Goal: Information Seeking & Learning: Learn about a topic

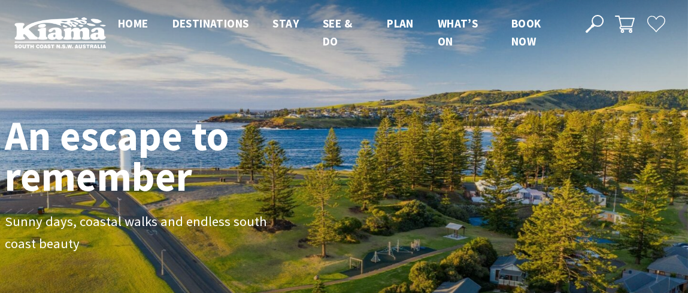
scroll to position [210, 697]
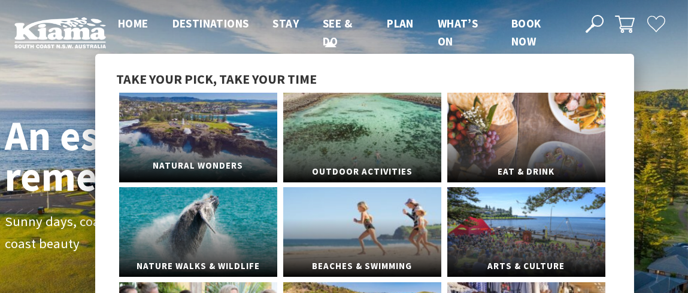
click at [209, 123] on link "Natural Wonders" at bounding box center [198, 138] width 158 height 90
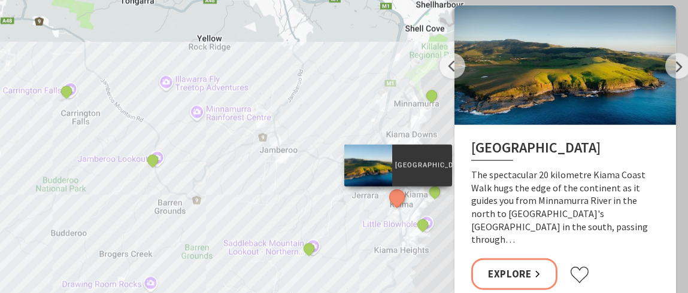
scroll to position [2430, 0]
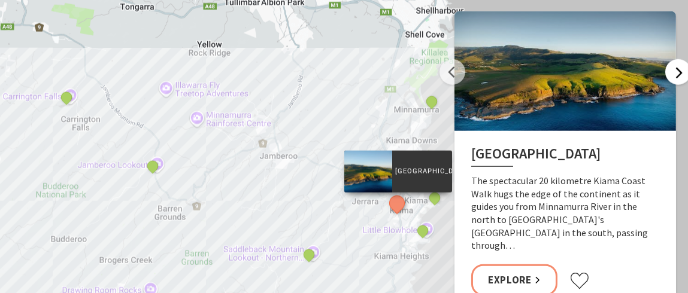
click at [682, 76] on button "Next" at bounding box center [678, 72] width 26 height 26
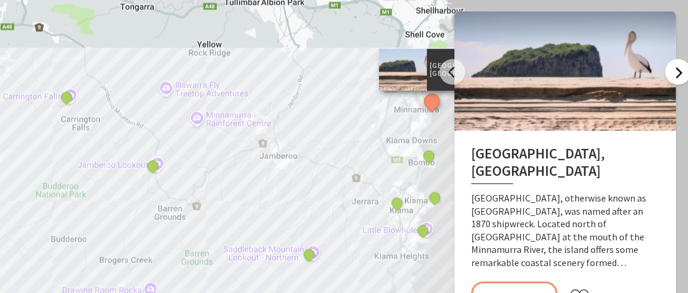
click at [682, 76] on button "Next" at bounding box center [678, 72] width 26 height 26
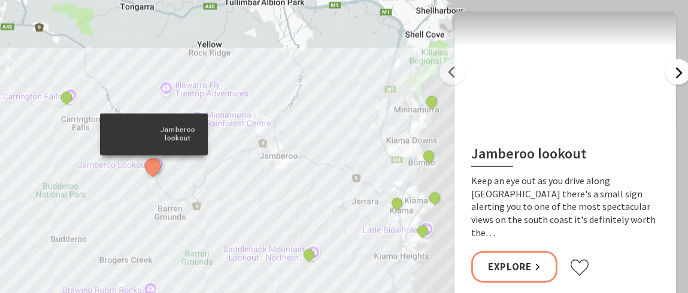
click at [682, 76] on button "Next" at bounding box center [678, 72] width 26 height 26
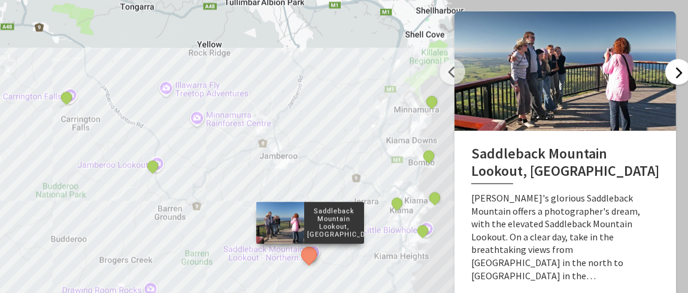
click at [682, 76] on button "Next" at bounding box center [678, 72] width 26 height 26
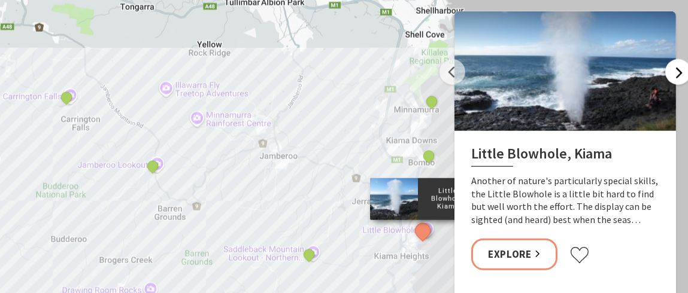
click at [682, 76] on button "Next" at bounding box center [678, 72] width 26 height 26
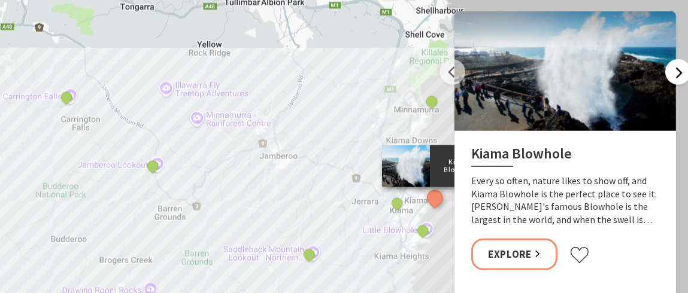
click at [682, 76] on button "Next" at bounding box center [678, 72] width 26 height 26
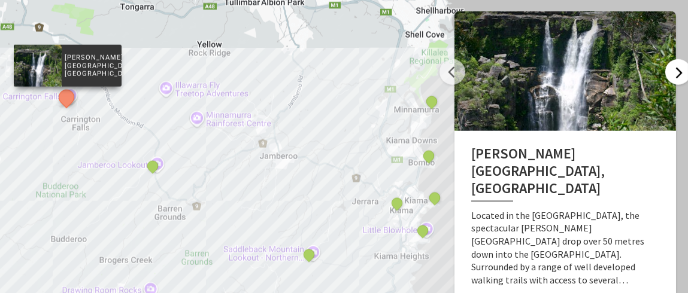
click at [682, 76] on button "Next" at bounding box center [678, 72] width 26 height 26
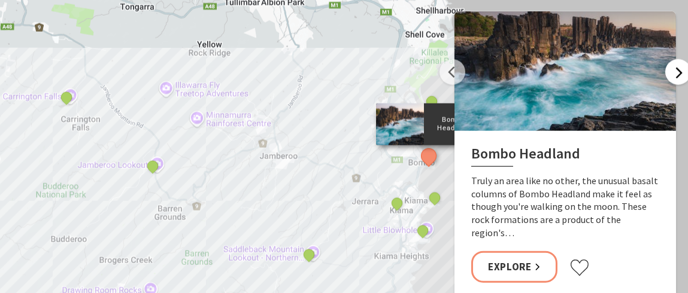
click at [682, 76] on button "Next" at bounding box center [678, 72] width 26 height 26
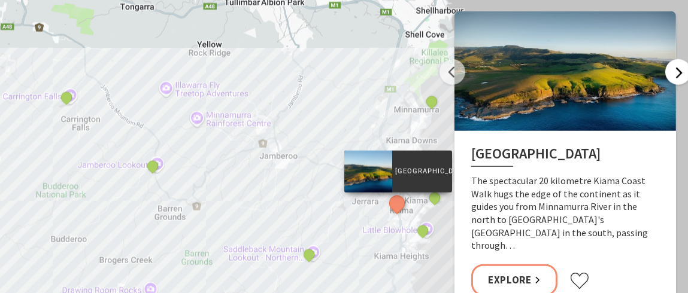
click at [682, 76] on button "Next" at bounding box center [678, 72] width 26 height 26
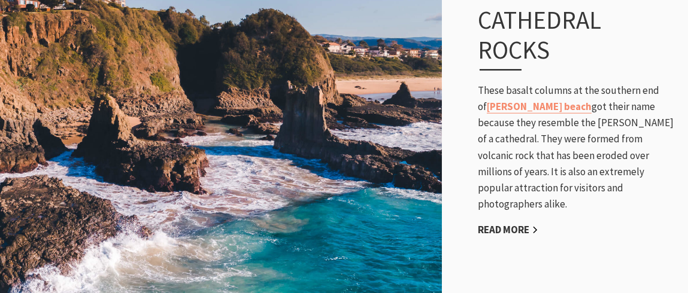
scroll to position [2079, 0]
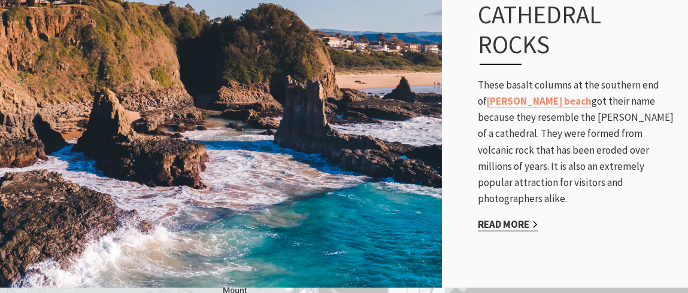
click at [527, 218] on link "Read More" at bounding box center [508, 225] width 60 height 14
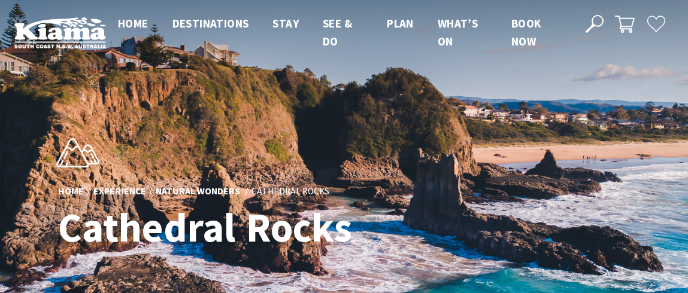
scroll to position [413, 702]
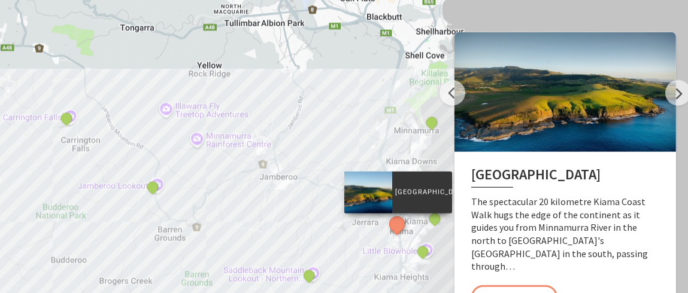
scroll to position [2437, 0]
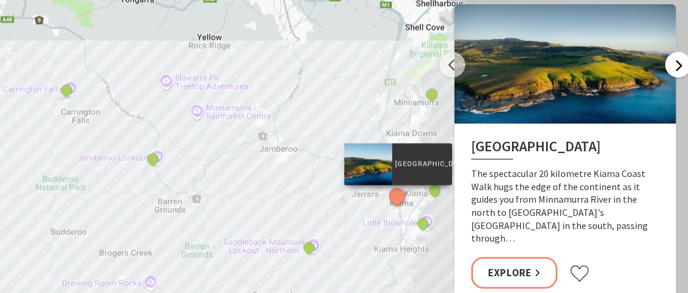
click at [679, 69] on button "Next" at bounding box center [678, 65] width 26 height 26
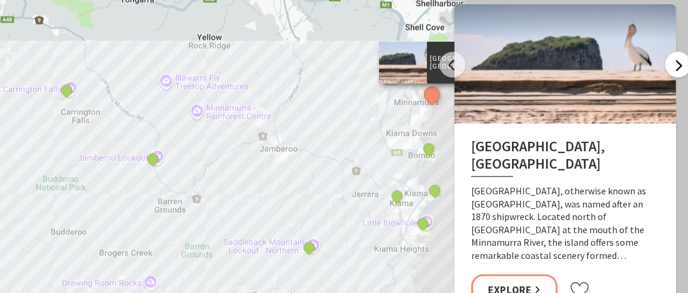
click at [679, 69] on button "Next" at bounding box center [678, 65] width 26 height 26
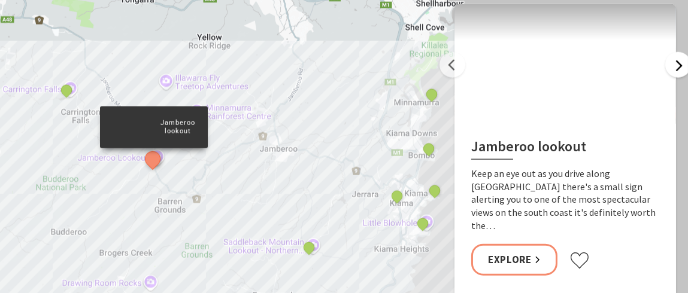
click at [679, 69] on button "Next" at bounding box center [678, 65] width 26 height 26
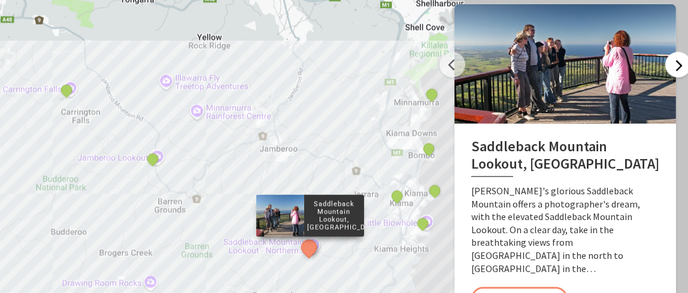
click at [679, 69] on button "Next" at bounding box center [678, 65] width 26 height 26
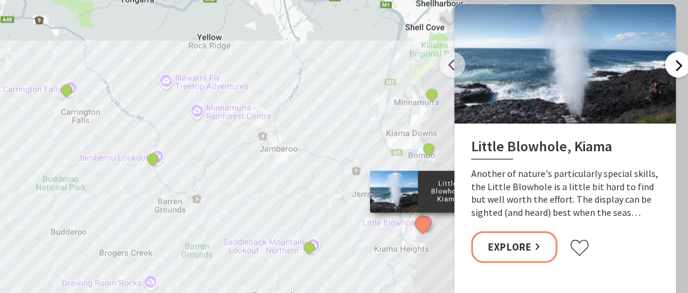
click at [679, 69] on button "Next" at bounding box center [678, 65] width 26 height 26
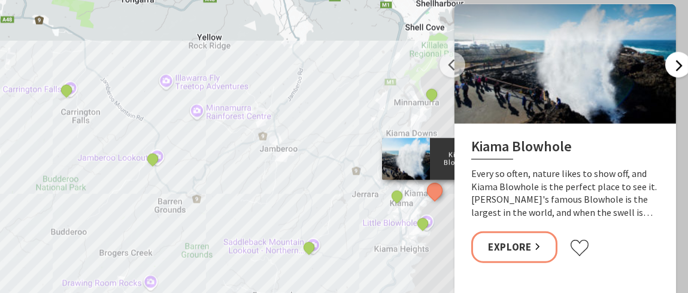
click at [679, 69] on button "Next" at bounding box center [678, 65] width 26 height 26
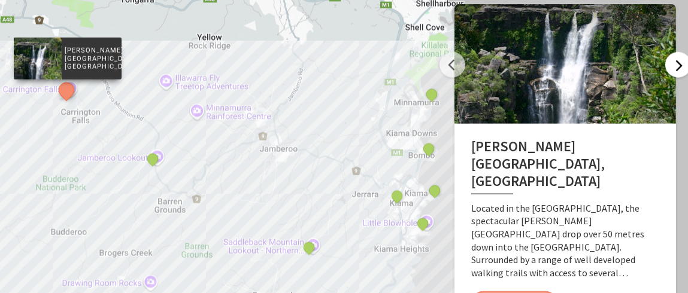
click at [679, 69] on button "Next" at bounding box center [678, 65] width 26 height 26
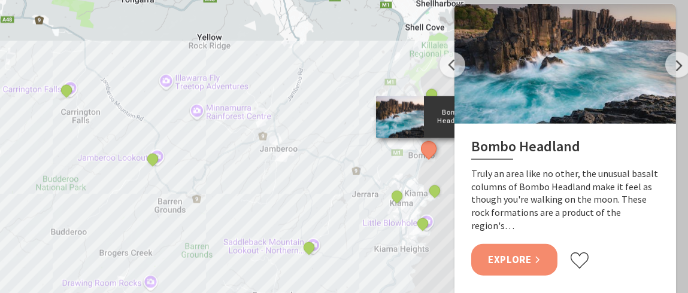
click at [524, 246] on link "Explore" at bounding box center [514, 260] width 86 height 32
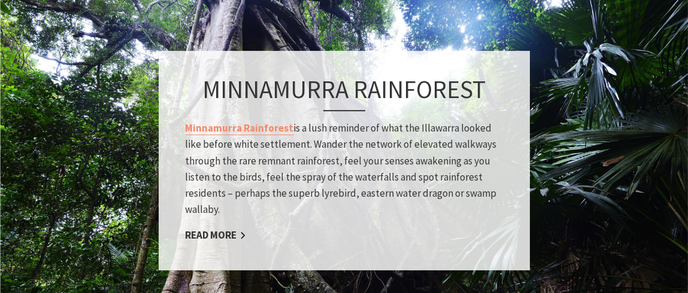
scroll to position [997, 0]
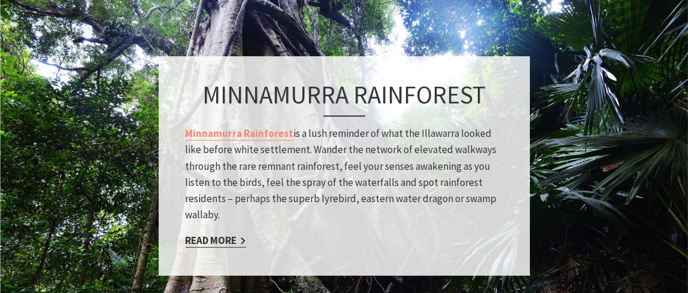
click at [218, 242] on link "Read More" at bounding box center [216, 242] width 60 height 14
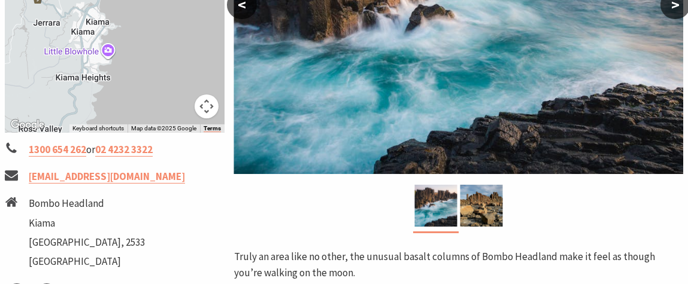
scroll to position [353, 0]
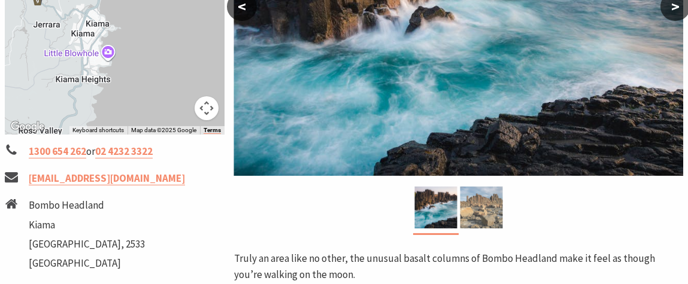
click at [485, 202] on img at bounding box center [481, 208] width 43 height 42
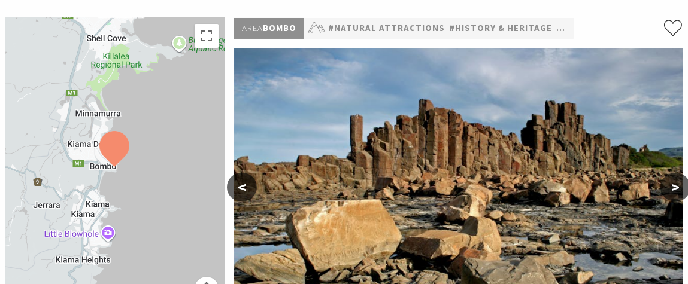
scroll to position [175, 0]
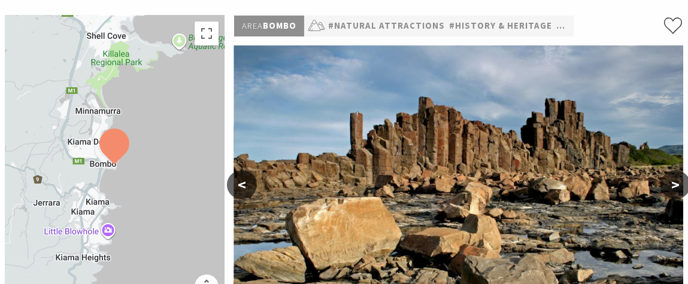
click at [677, 186] on button ">" at bounding box center [676, 185] width 30 height 29
click at [243, 183] on button "<" at bounding box center [242, 185] width 30 height 29
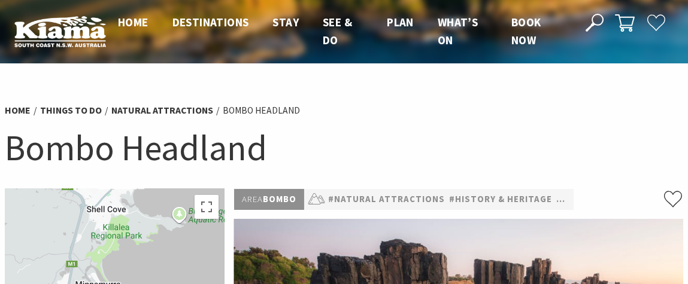
scroll to position [0, 0]
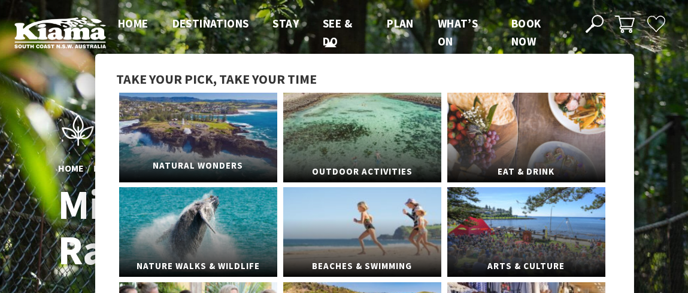
click at [216, 138] on link "Natural Wonders" at bounding box center [198, 138] width 158 height 90
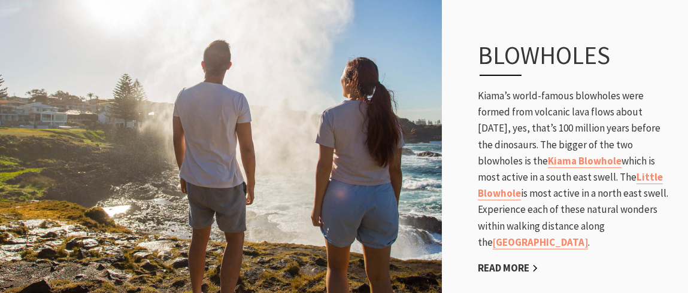
scroll to position [649, 0]
